Goal: Find contact information: Find contact information

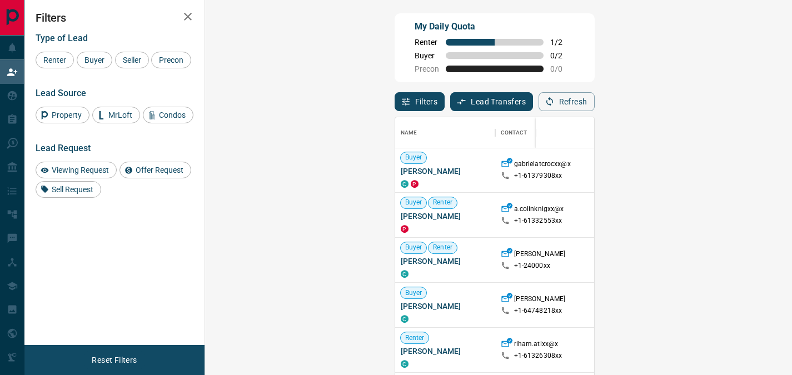
scroll to position [591, 0]
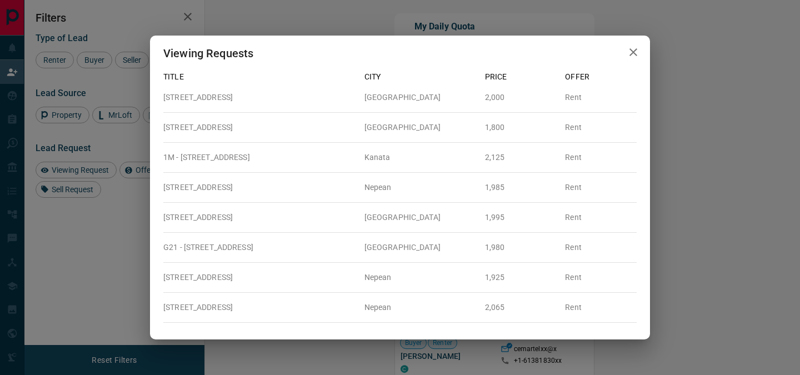
click at [636, 50] on icon "button" at bounding box center [634, 52] width 8 height 8
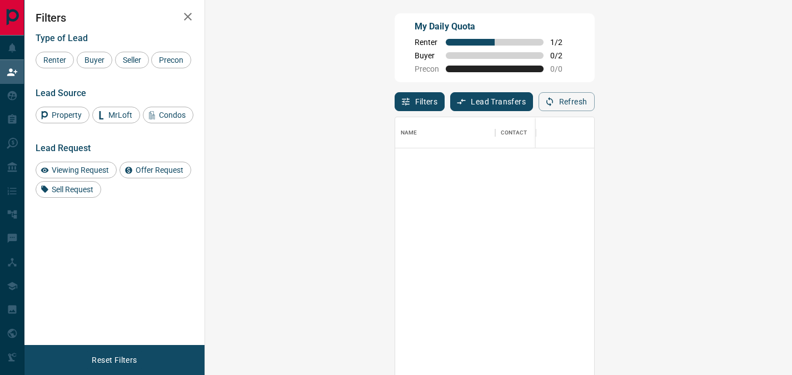
scroll to position [0, 0]
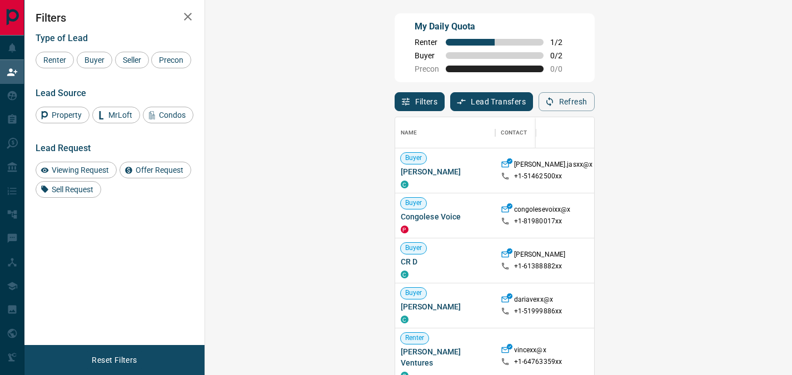
click at [651, 218] on p "$735K - $760K" at bounding box center [676, 216] width 50 height 10
drag, startPoint x: 341, startPoint y: 224, endPoint x: 371, endPoint y: 220, distance: 29.8
click at [514, 220] on p "+1- 81980017xx" at bounding box center [538, 221] width 48 height 9
copy p "81980017"
